Goal: Find specific page/section

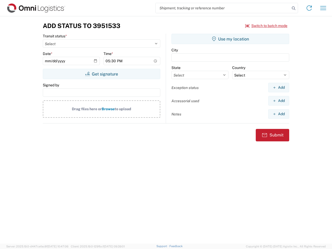
click at [223, 8] on input "search" at bounding box center [223, 8] width 134 height 10
click at [294, 8] on icon at bounding box center [293, 8] width 7 height 7
click at [309, 8] on icon at bounding box center [309, 8] width 8 height 8
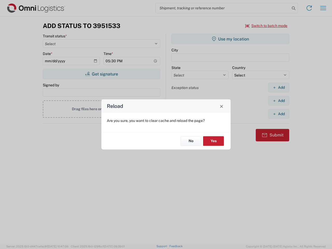
click at [323, 8] on div "Reload Are you sure, you want to clear cache and reload the page? No Yes" at bounding box center [166, 124] width 332 height 249
click at [266, 26] on div "Reload Are you sure, you want to clear cache and reload the page? No Yes" at bounding box center [166, 124] width 332 height 249
click at [101, 74] on div "Reload Are you sure, you want to clear cache and reload the page? No Yes" at bounding box center [166, 124] width 332 height 249
click at [230, 39] on div "Reload Are you sure, you want to clear cache and reload the page? No Yes" at bounding box center [166, 124] width 332 height 249
click at [279, 87] on div "Reload Are you sure, you want to clear cache and reload the page? No Yes" at bounding box center [166, 124] width 332 height 249
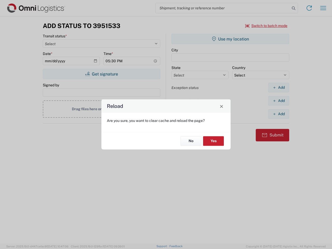
click at [279, 101] on div "Reload Are you sure, you want to clear cache and reload the page? No Yes" at bounding box center [166, 124] width 332 height 249
click at [279, 114] on div "Reload Are you sure, you want to clear cache and reload the page? No Yes" at bounding box center [166, 124] width 332 height 249
